Goal: Task Accomplishment & Management: Use online tool/utility

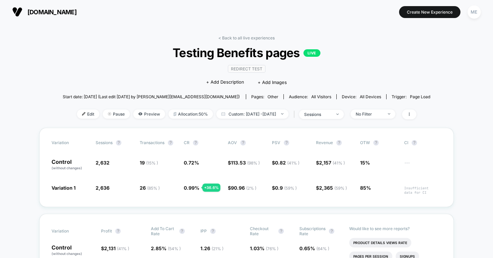
click at [29, 7] on button "[DOMAIN_NAME]" at bounding box center [44, 11] width 69 height 11
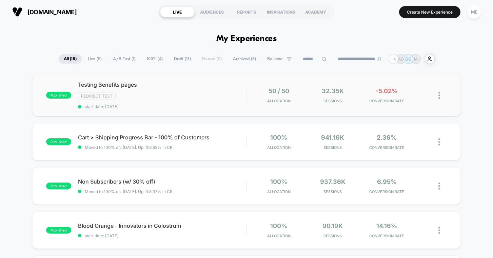
click at [157, 88] on div "Testing Benefits pages Redirect Test start date: [DATE]" at bounding box center [162, 95] width 169 height 28
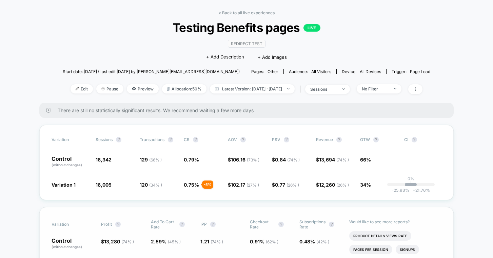
scroll to position [61, 0]
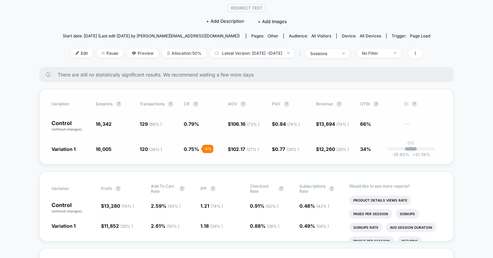
click at [62, 124] on p "Control (without changes)" at bounding box center [70, 126] width 37 height 12
click at [407, 124] on span "---" at bounding box center [422, 127] width 37 height 10
drag, startPoint x: 221, startPoint y: 128, endPoint x: 204, endPoint y: 123, distance: 17.9
click at [221, 128] on span "0.79 %" at bounding box center [202, 126] width 37 height 12
click at [80, 127] on span "(without changes)" at bounding box center [67, 129] width 31 height 4
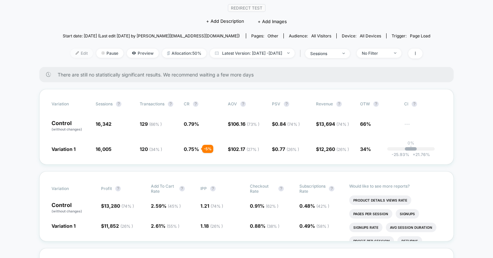
click at [71, 52] on span "Edit" at bounding box center [82, 53] width 22 height 9
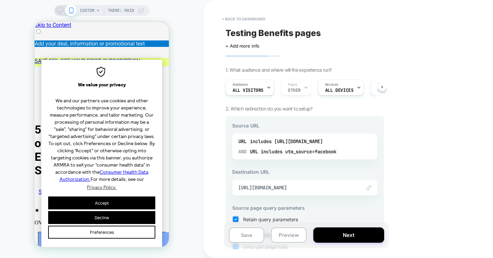
scroll to position [0, 0]
click at [103, 58] on link "SAVE 30% OFF YOUR FIRST SUBSCRIPTION" at bounding box center [88, 61] width 106 height 6
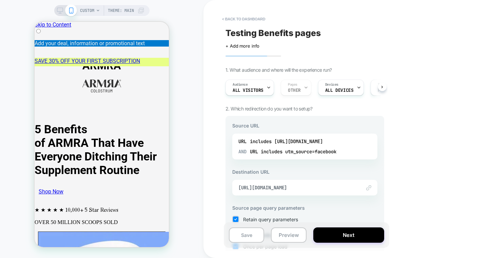
click at [159, 58] on div "SAVE 30% OFF YOUR FIRST SUBSCRIPTION" at bounding box center [102, 61] width 134 height 6
click at [156, 58] on div "SAVE 30% OFF YOUR FIRST SUBSCRIPTION" at bounding box center [102, 61] width 134 height 6
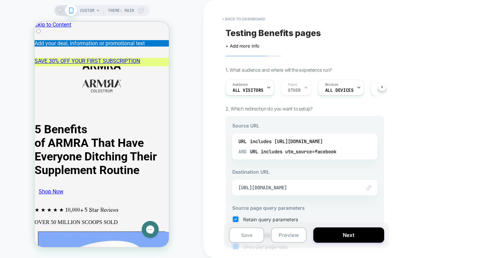
click at [48, 58] on div "SAVE 30% OFF YOUR FIRST SUBSCRIPTION" at bounding box center [102, 61] width 134 height 6
click at [156, 58] on div "SAVE 30% OFF YOUR FIRST SUBSCRIPTION" at bounding box center [102, 61] width 134 height 6
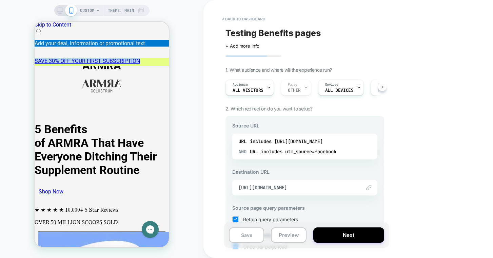
click at [156, 58] on div "SAVE 30% OFF YOUR FIRST SUBSCRIPTION" at bounding box center [102, 61] width 134 height 6
click at [236, 19] on button "< back to dashboard" at bounding box center [244, 19] width 50 height 11
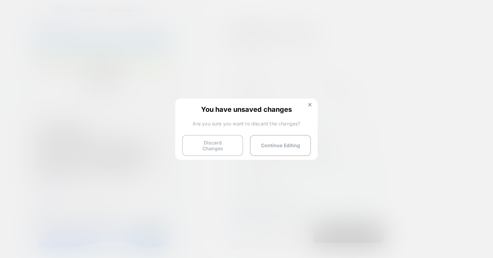
click at [225, 144] on button "Discard Changes" at bounding box center [212, 145] width 61 height 21
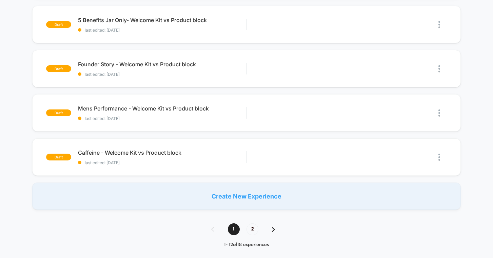
scroll to position [429, 0]
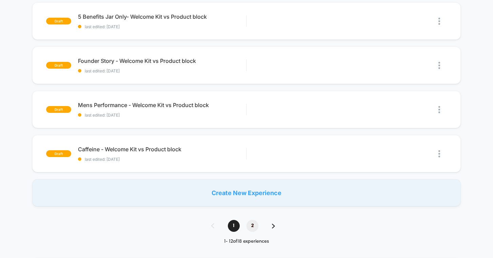
click at [254, 221] on span "2" at bounding box center [253, 226] width 12 height 12
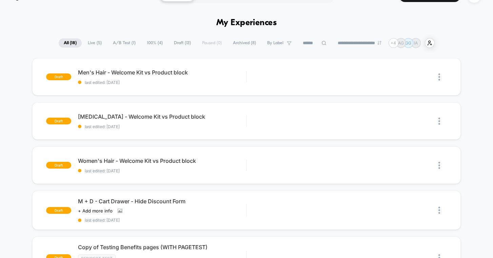
scroll to position [0, 0]
